Goal: Register for event/course

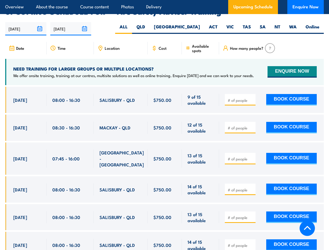
click at [165, 0] on article "Overview About the course Course content Photos Delivery Upcoming Schedule Enqu…" at bounding box center [164, 7] width 319 height 14
click at [26, 22] on input "[DATE]" at bounding box center [25, 28] width 41 height 13
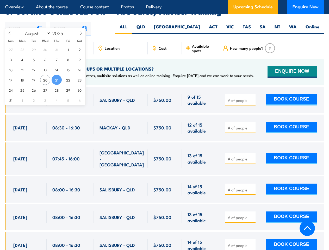
click at [71, 22] on input "[DATE]" at bounding box center [70, 28] width 41 height 13
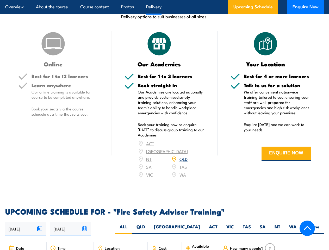
click at [165, 0] on article "Overview About the course Course content Photos Delivery Upcoming Schedule Enqu…" at bounding box center [164, 7] width 319 height 14
click at [26, 222] on input "[DATE]" at bounding box center [25, 228] width 41 height 13
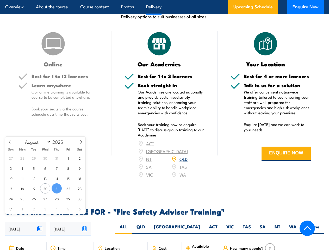
click at [71, 222] on input "[DATE]" at bounding box center [70, 228] width 41 height 13
